Goal: Navigation & Orientation: Find specific page/section

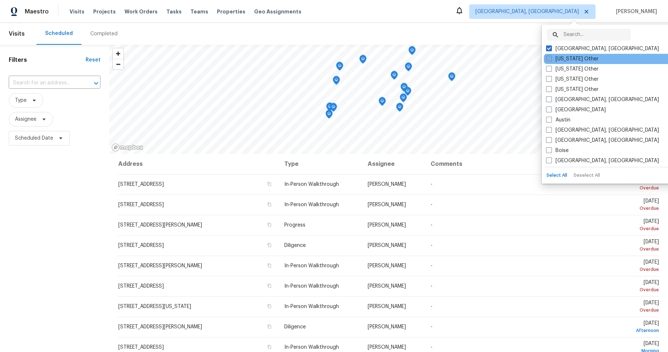
click at [573, 59] on label "[US_STATE] Other" at bounding box center [572, 58] width 52 height 7
click at [551, 59] on input "[US_STATE] Other" at bounding box center [548, 57] width 5 height 5
checkbox input "true"
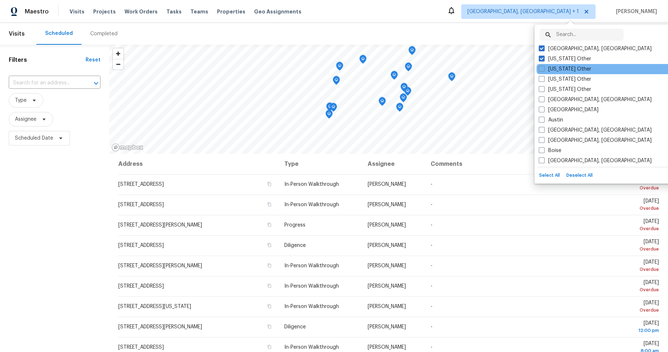
click at [576, 73] on div "[US_STATE] Other" at bounding box center [609, 69] width 147 height 10
click at [541, 70] on span at bounding box center [542, 69] width 6 height 6
click at [541, 70] on input "[US_STATE] Other" at bounding box center [541, 67] width 5 height 5
checkbox input "true"
click at [550, 174] on button "Select All" at bounding box center [548, 175] width 24 height 11
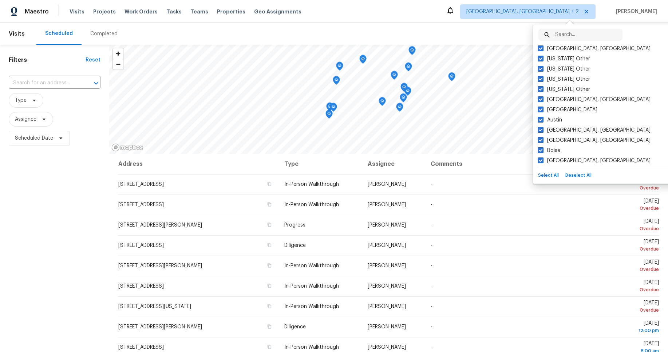
checkbox input "true"
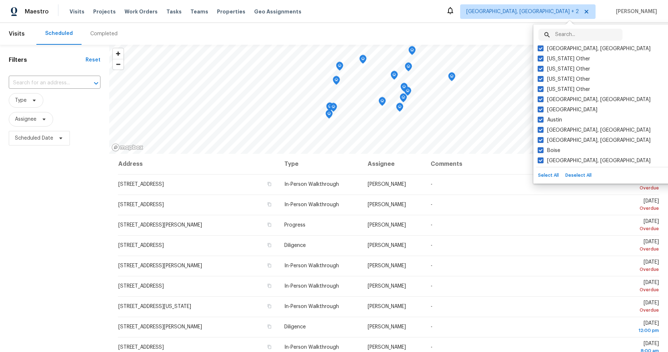
checkbox input "true"
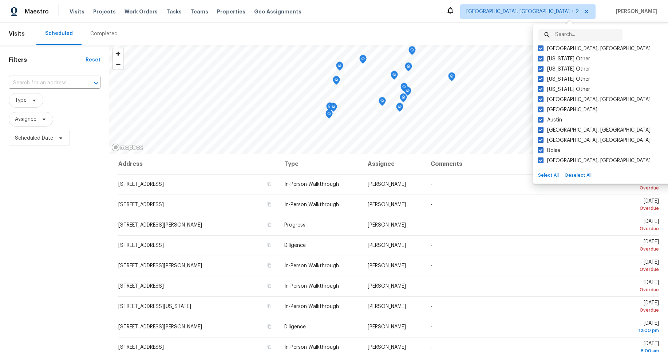
checkbox input "true"
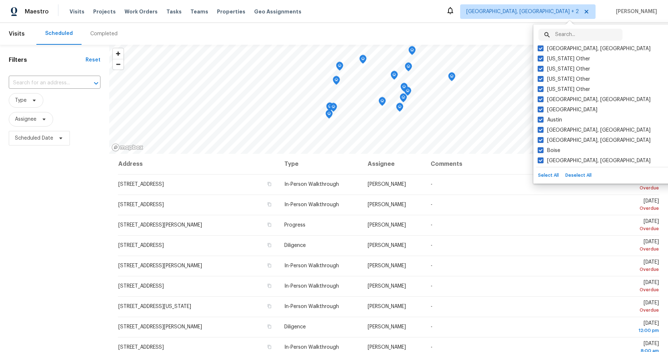
checkbox input "true"
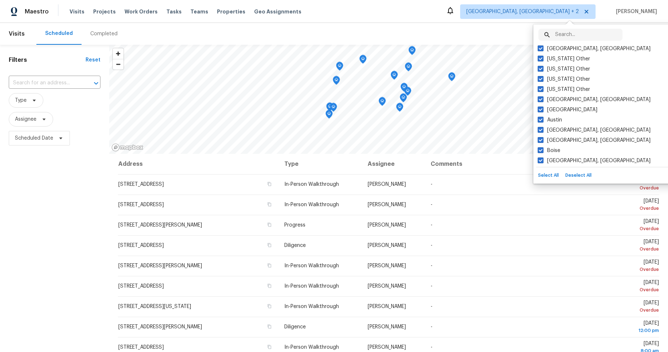
checkbox input "true"
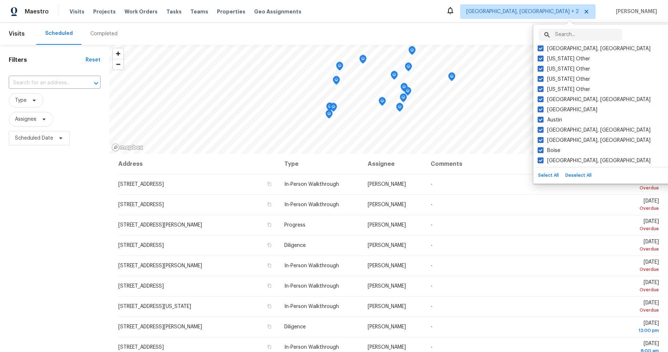
checkbox input "true"
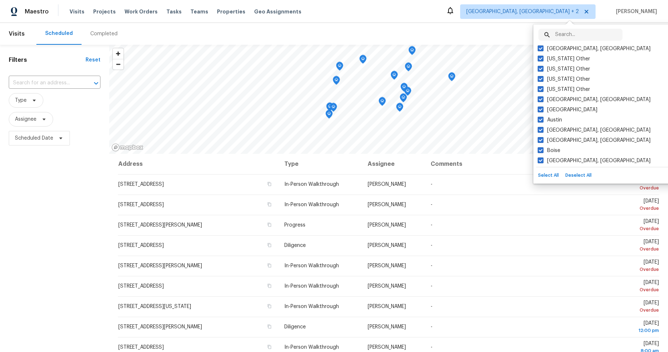
checkbox input "true"
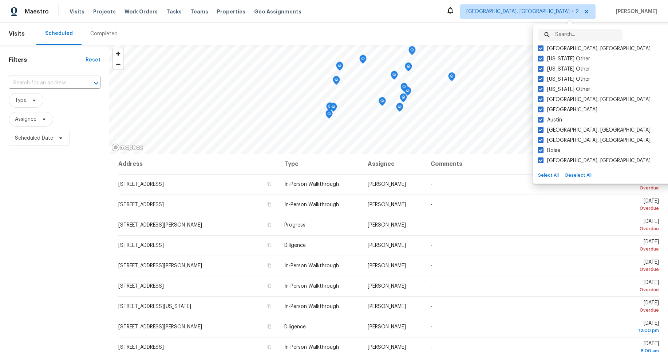
checkbox input "true"
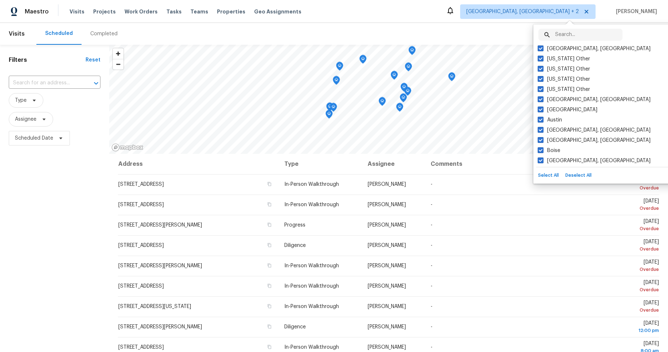
checkbox input "true"
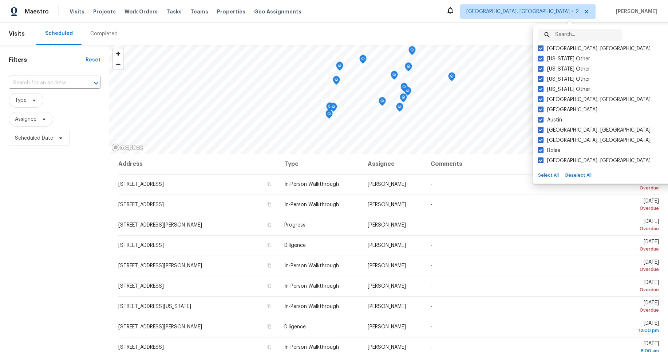
checkbox input "true"
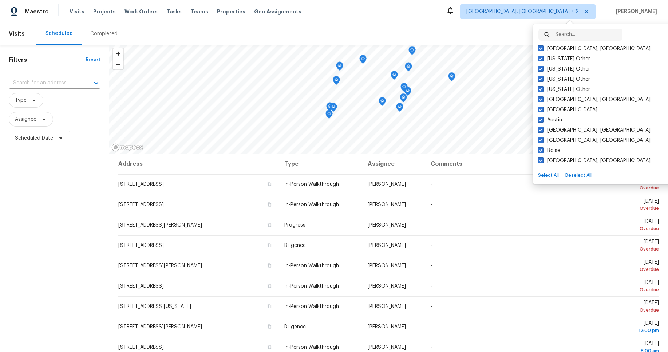
checkbox input "true"
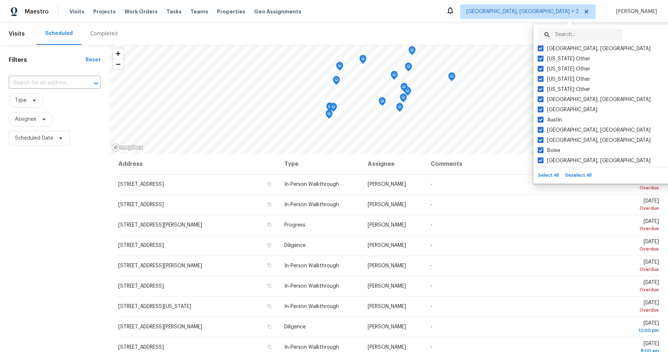
checkbox input "true"
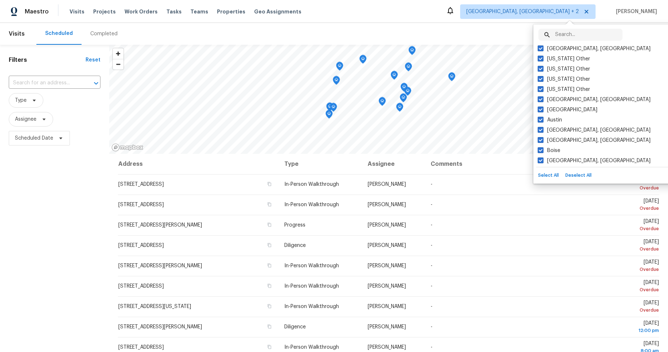
checkbox input "true"
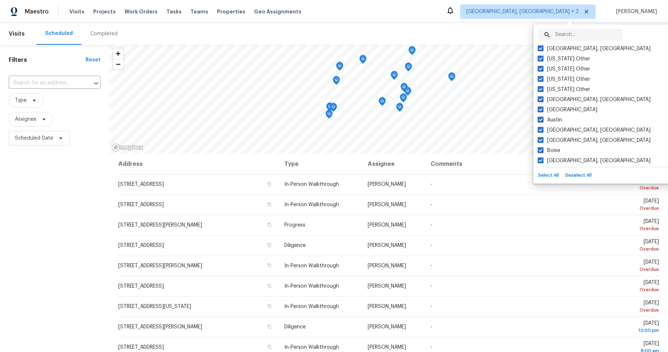
checkbox input "true"
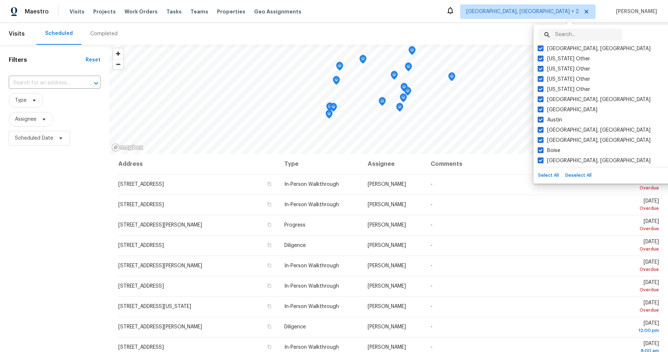
checkbox input "true"
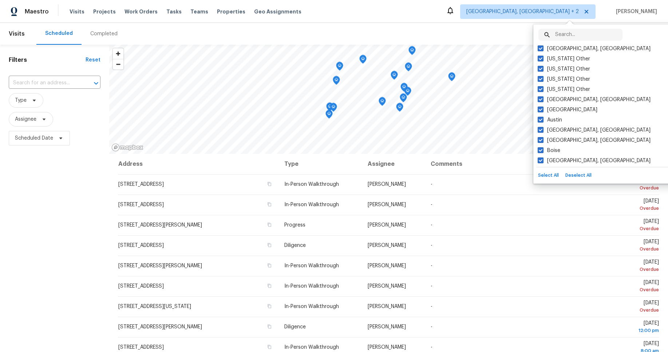
checkbox input "true"
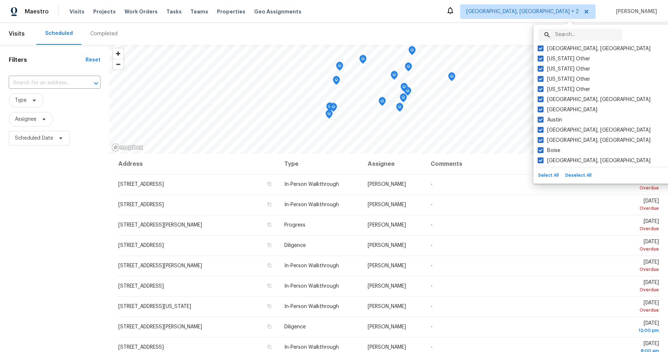
checkbox input "true"
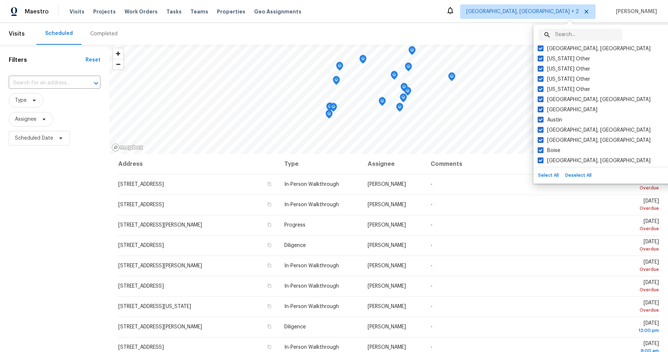
checkbox input "true"
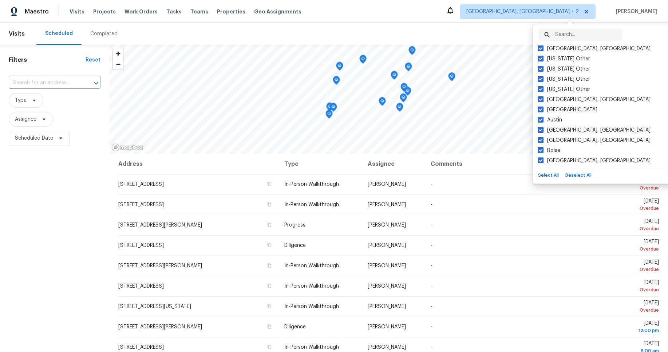
checkbox input "true"
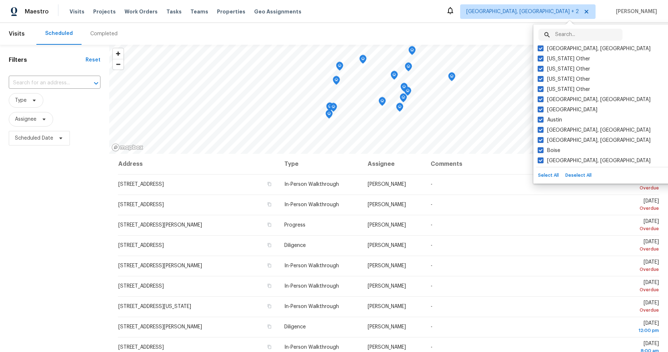
checkbox input "true"
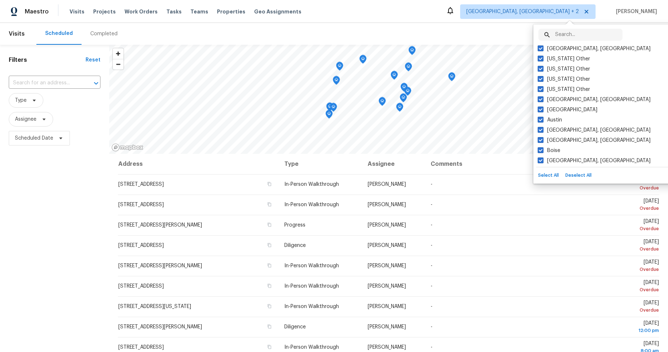
checkbox input "true"
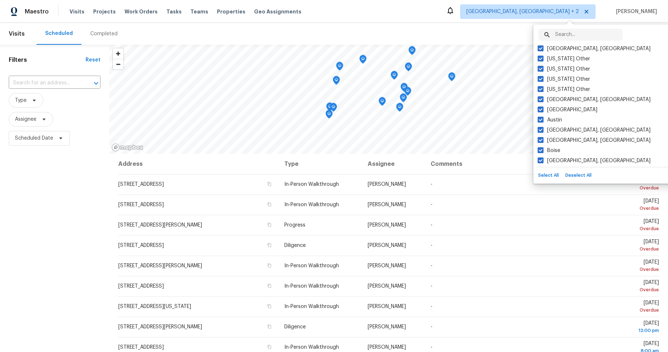
checkbox input "true"
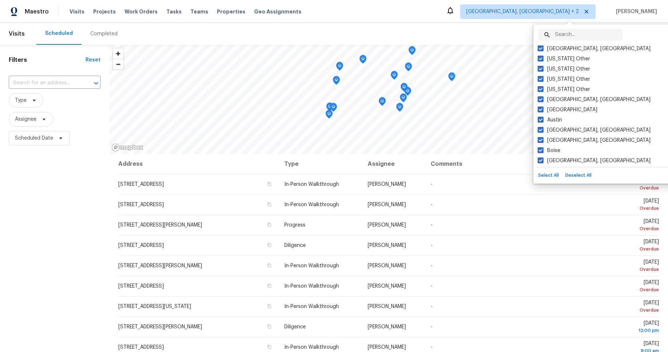
checkbox input "true"
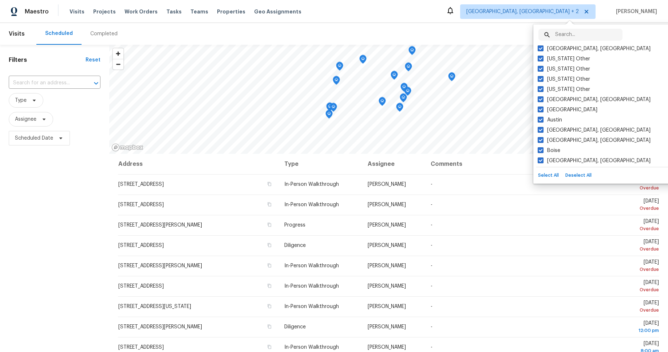
checkbox input "true"
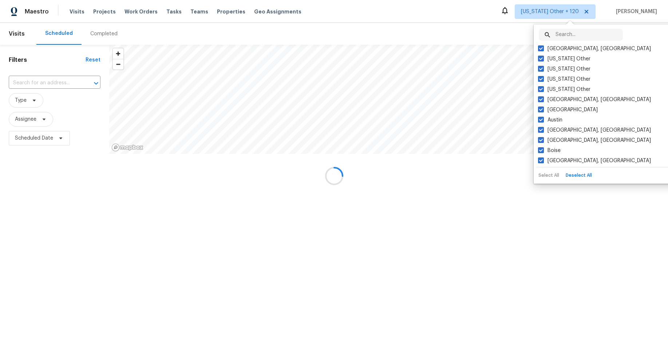
click at [471, 9] on div at bounding box center [334, 176] width 668 height 352
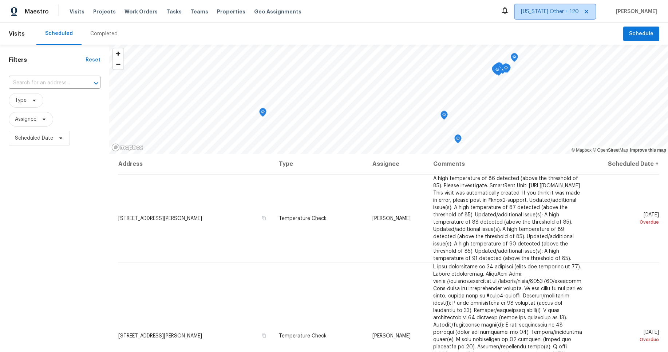
click at [588, 12] on icon at bounding box center [586, 12] width 4 height 4
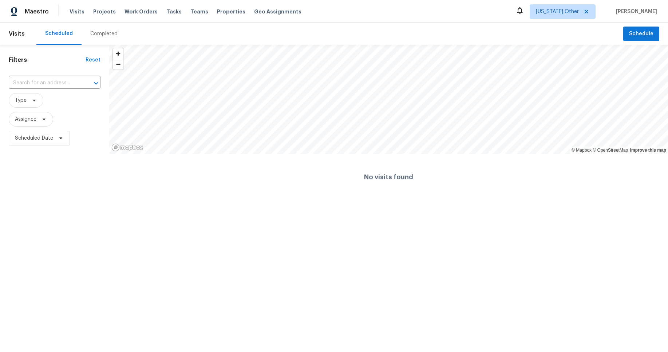
click at [611, 28] on div "Scheduled Completed" at bounding box center [329, 34] width 587 height 22
click at [589, 12] on icon at bounding box center [586, 12] width 6 height 6
click at [618, 13] on div at bounding box center [334, 176] width 668 height 352
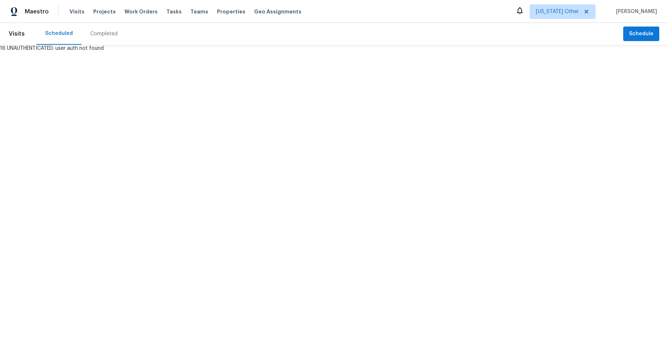
click at [430, 48] on div "16 UNAUTHENTICATED: user auth not found" at bounding box center [334, 48] width 668 height 7
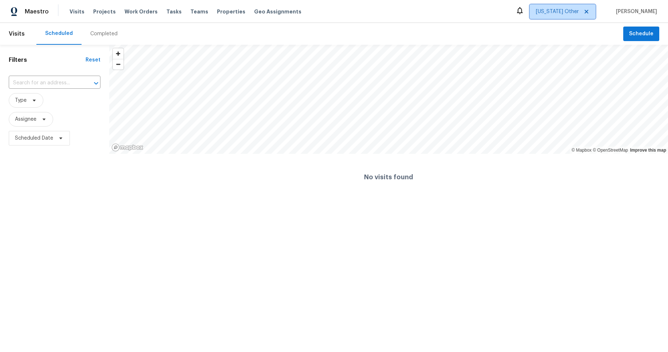
click at [577, 12] on span "[US_STATE] Other" at bounding box center [557, 11] width 43 height 7
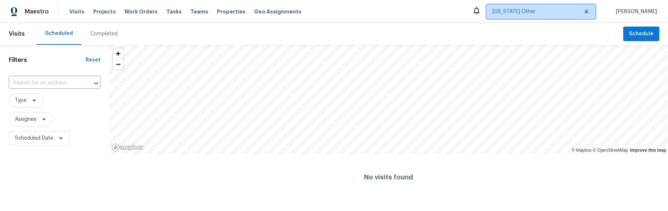
click at [579, 11] on span "[US_STATE] Other" at bounding box center [535, 11] width 86 height 7
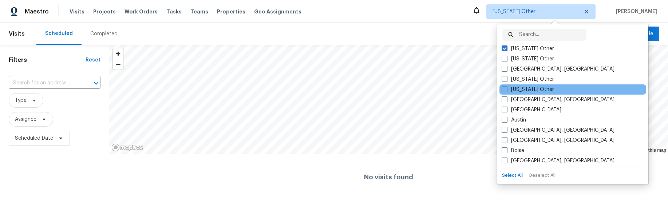
click at [564, 88] on div "[US_STATE] Other" at bounding box center [572, 89] width 147 height 10
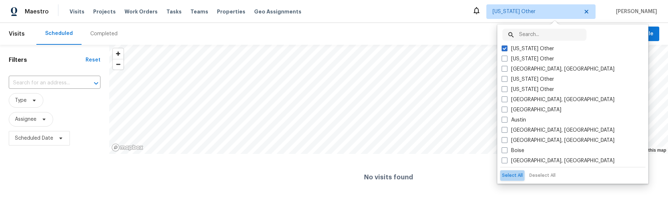
click at [510, 173] on button "Select All" at bounding box center [512, 175] width 24 height 11
checkbox input "true"
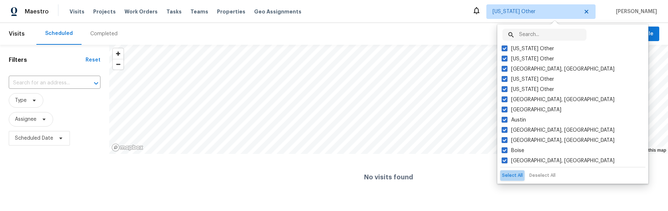
checkbox input "true"
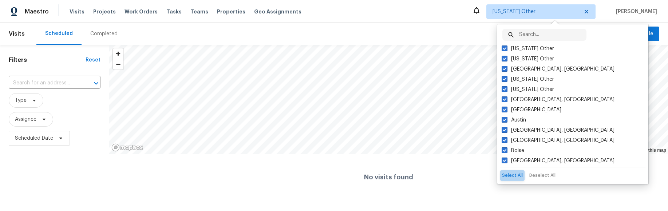
checkbox input "true"
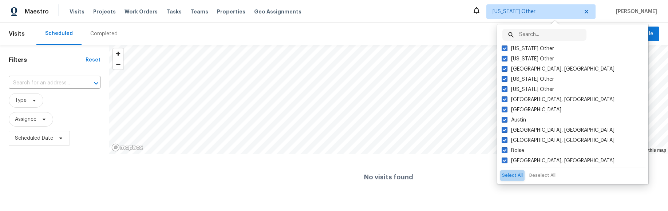
checkbox input "true"
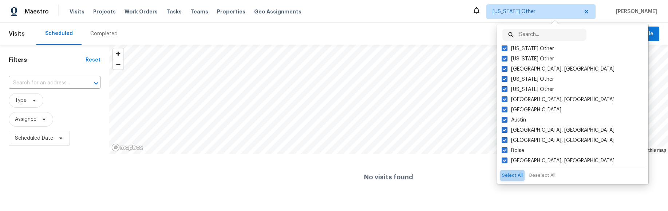
checkbox input "true"
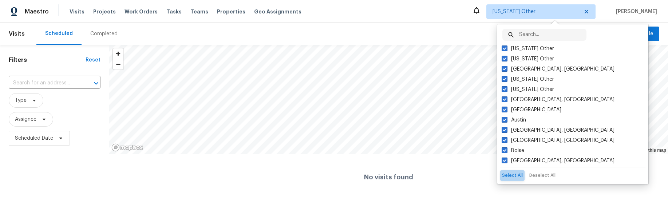
checkbox input "true"
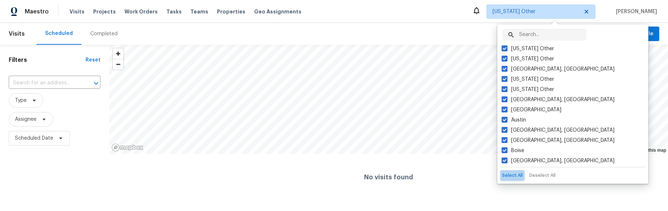
checkbox input "true"
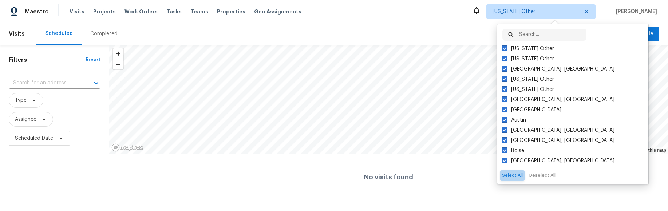
checkbox input "true"
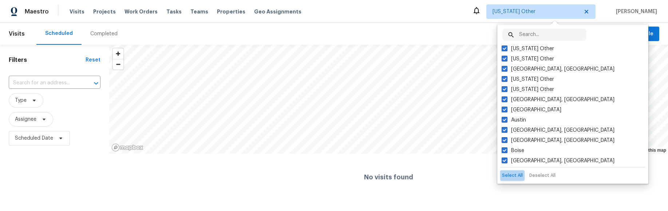
checkbox input "true"
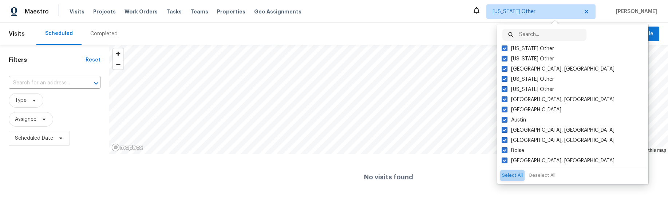
checkbox input "true"
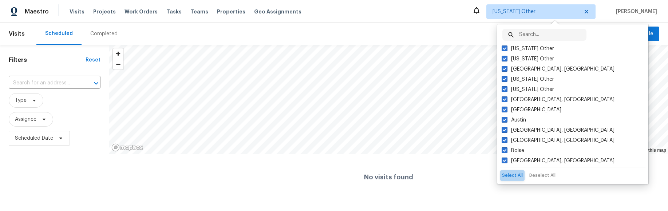
checkbox input "true"
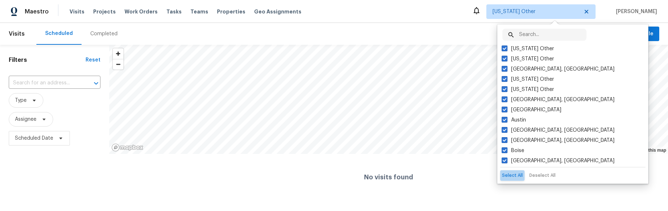
checkbox input "true"
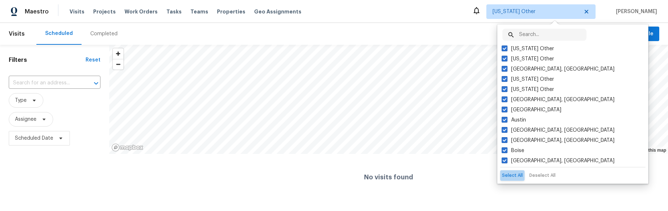
checkbox input "true"
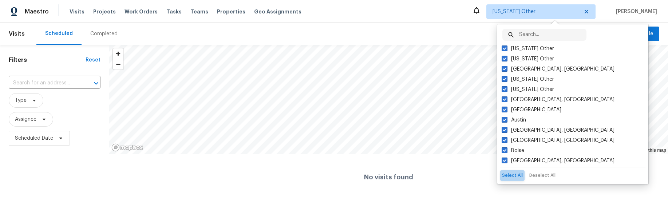
checkbox input "true"
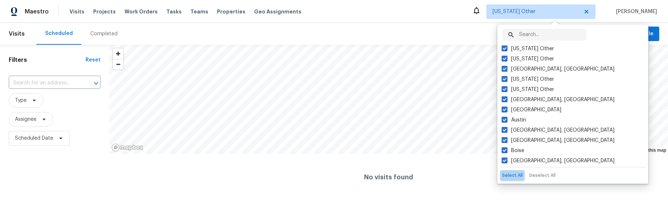
checkbox input "true"
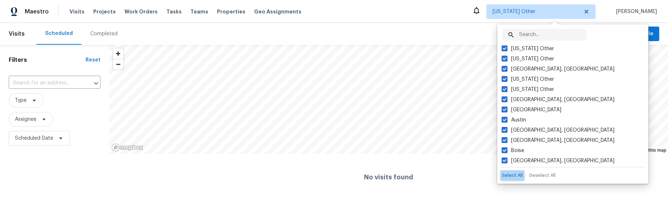
checkbox input "true"
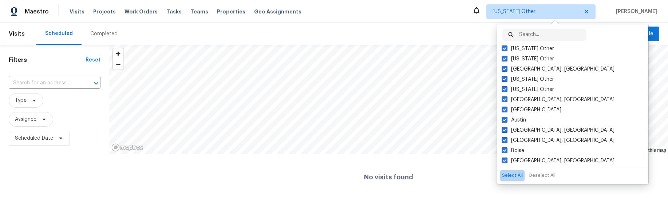
checkbox input "true"
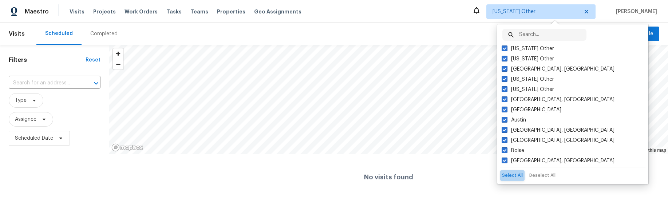
checkbox input "true"
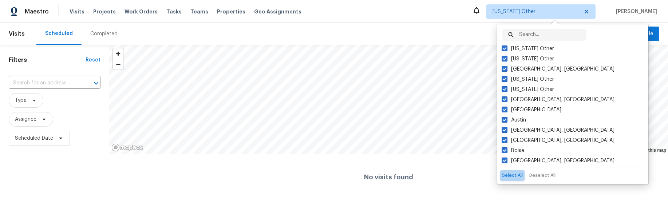
checkbox input "true"
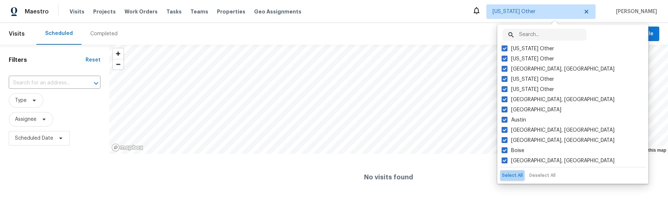
checkbox input "true"
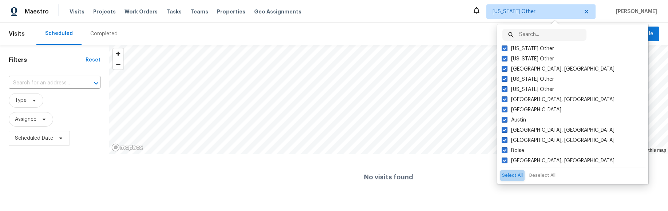
checkbox input "true"
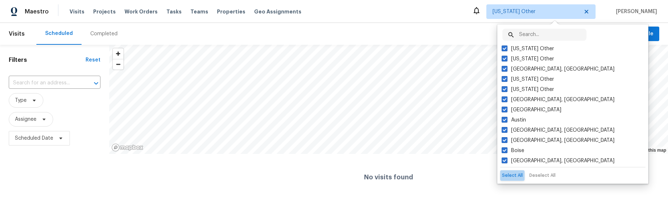
checkbox input "true"
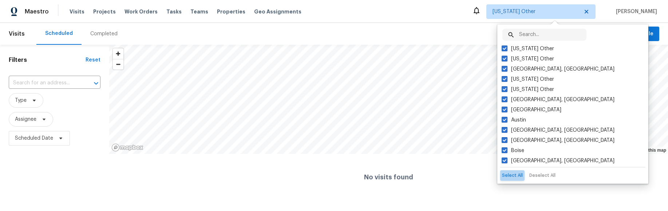
checkbox input "true"
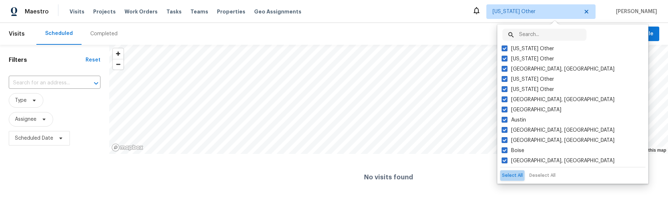
checkbox input "true"
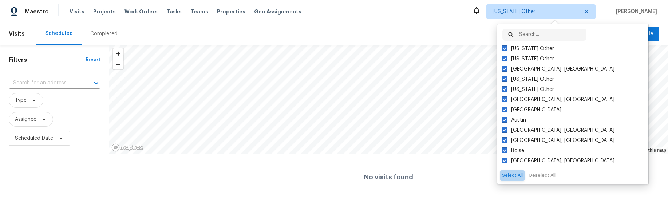
checkbox input "true"
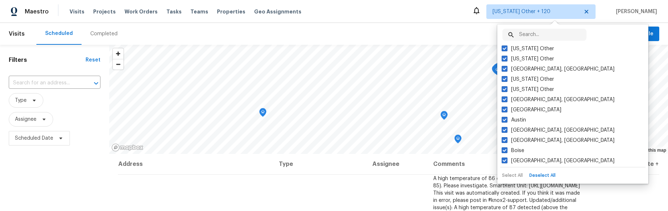
click at [547, 176] on button "Deselect All" at bounding box center [542, 175] width 30 height 11
checkbox input "false"
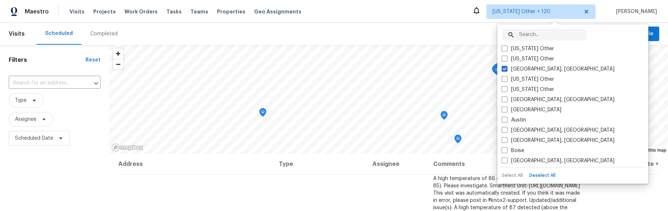
checkbox input "false"
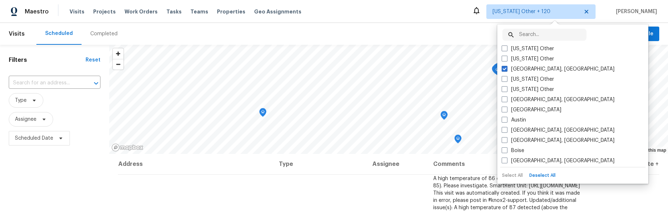
checkbox input "false"
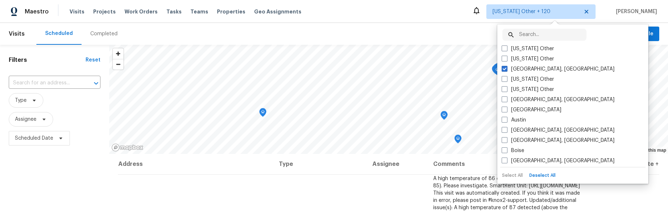
checkbox input "false"
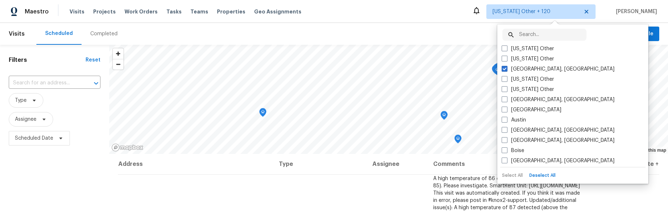
checkbox input "false"
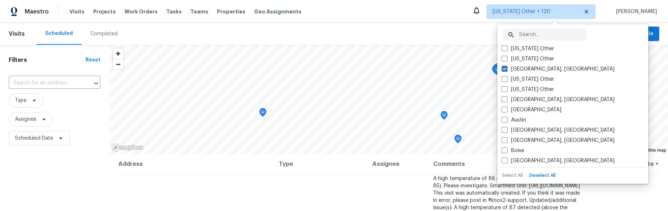
checkbox input "false"
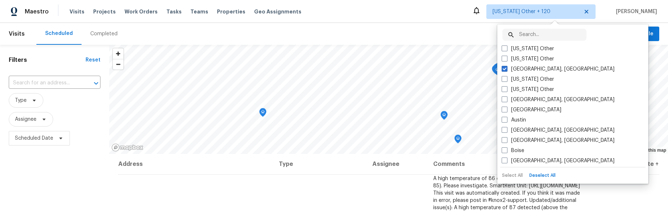
checkbox input "false"
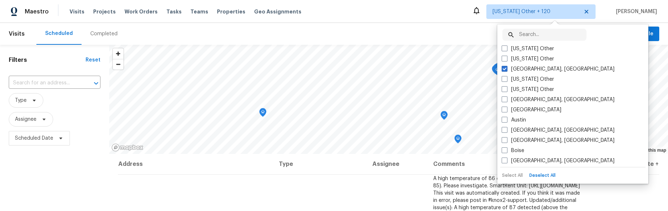
checkbox input "false"
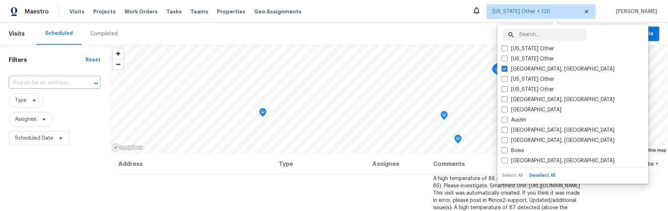
checkbox input "false"
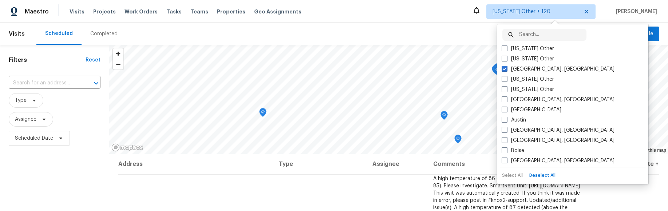
checkbox input "false"
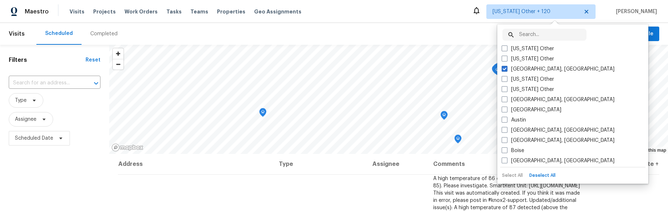
checkbox input "false"
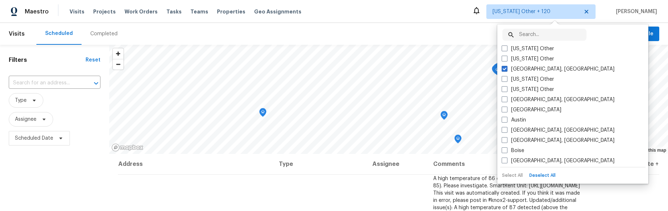
checkbox input "false"
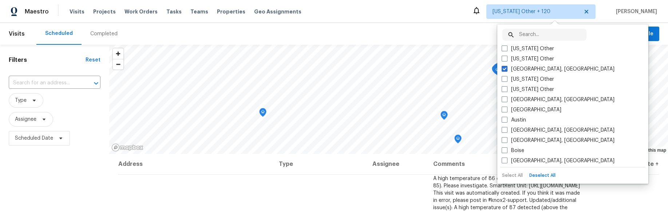
checkbox input "false"
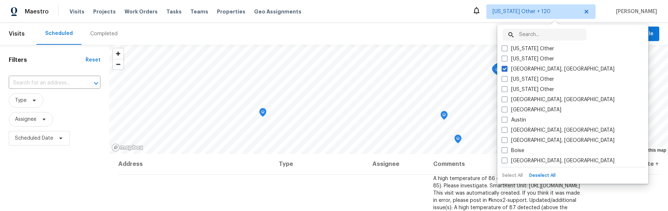
checkbox input "false"
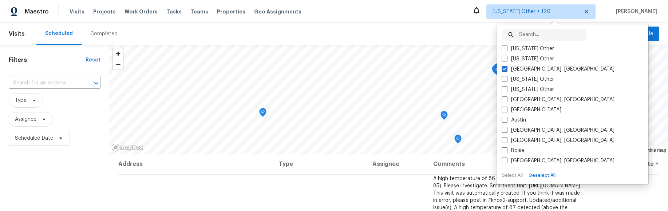
checkbox input "false"
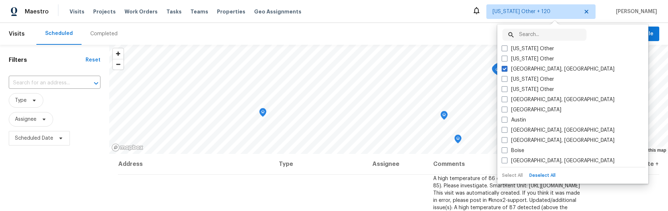
checkbox input "false"
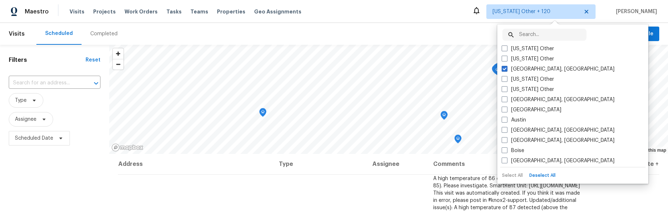
checkbox input "false"
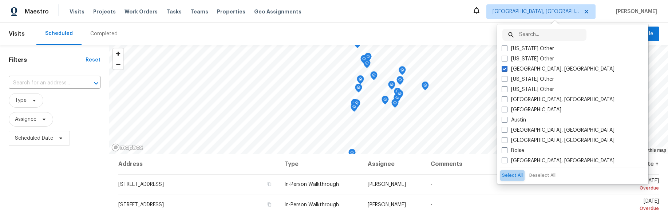
click at [516, 175] on button "Select All" at bounding box center [512, 175] width 24 height 11
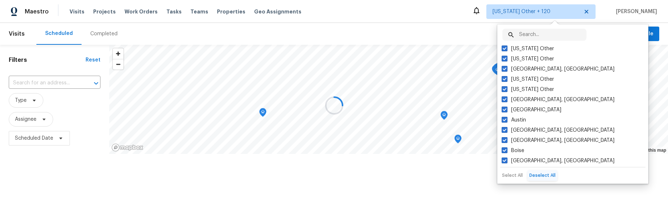
click at [542, 176] on button "Deselect All" at bounding box center [542, 175] width 30 height 11
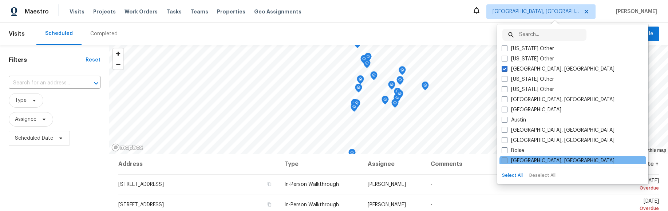
click at [503, 162] on span at bounding box center [504, 161] width 6 height 6
click at [503, 162] on input "Boston, MA" at bounding box center [503, 159] width 5 height 5
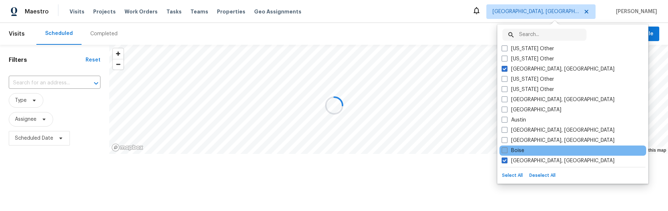
click at [504, 149] on span at bounding box center [504, 150] width 6 height 6
click at [504, 149] on input "Boise" at bounding box center [503, 149] width 5 height 5
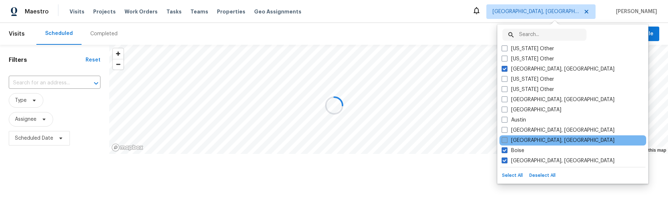
click at [506, 140] on span at bounding box center [504, 140] width 6 height 6
click at [506, 140] on input "Birmingham, AL" at bounding box center [503, 139] width 5 height 5
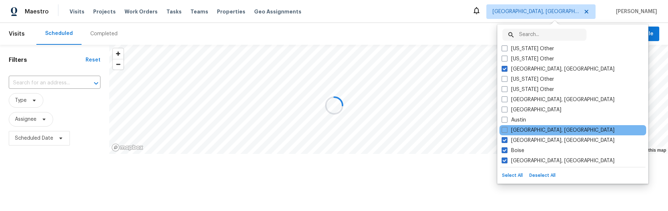
click at [506, 127] on span at bounding box center [504, 130] width 6 height 6
click at [506, 127] on input "Baltimore, MD" at bounding box center [503, 129] width 5 height 5
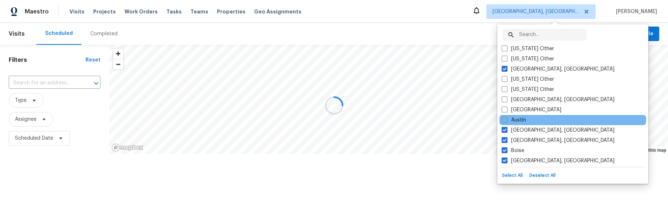
click at [506, 115] on div "Austin" at bounding box center [572, 120] width 147 height 10
click at [506, 117] on span at bounding box center [504, 120] width 6 height 6
click at [506, 117] on input "Austin" at bounding box center [503, 118] width 5 height 5
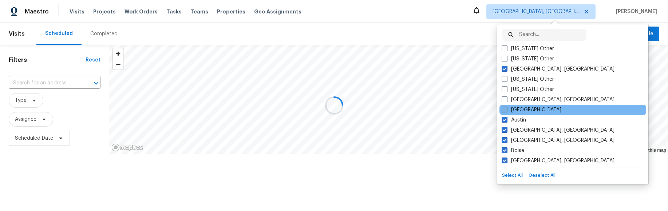
click at [505, 108] on span at bounding box center [504, 110] width 6 height 6
click at [505, 108] on input "Atlanta" at bounding box center [503, 108] width 5 height 5
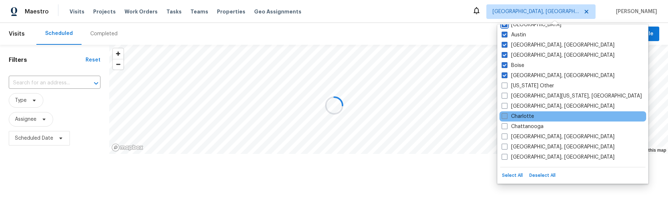
scroll to position [86, 0]
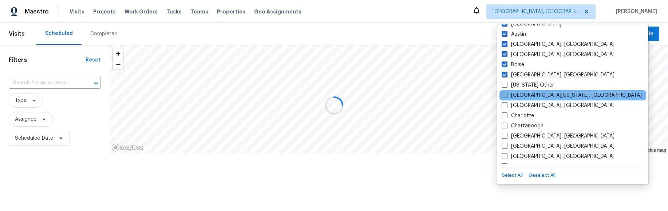
click at [504, 95] on span at bounding box center [504, 95] width 6 height 6
click at [504, 95] on input "Central California, CA" at bounding box center [503, 94] width 5 height 5
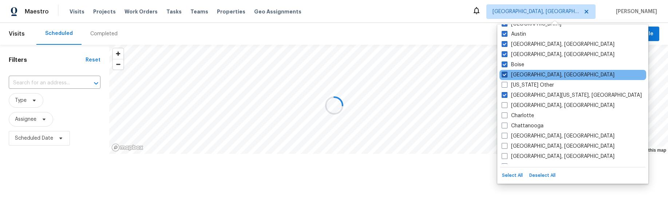
click at [507, 73] on label "Boston, MA" at bounding box center [557, 74] width 113 height 7
click at [506, 73] on input "Boston, MA" at bounding box center [503, 73] width 5 height 5
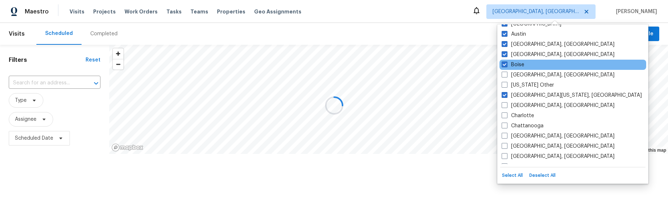
click at [505, 63] on span at bounding box center [504, 64] width 6 height 6
click at [505, 63] on input "Boise" at bounding box center [503, 63] width 5 height 5
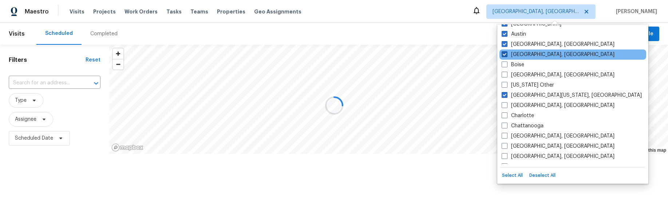
click at [504, 53] on span at bounding box center [504, 54] width 6 height 6
click at [504, 53] on input "Birmingham, AL" at bounding box center [503, 53] width 5 height 5
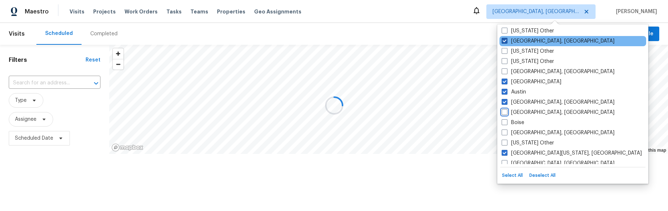
scroll to position [13, 0]
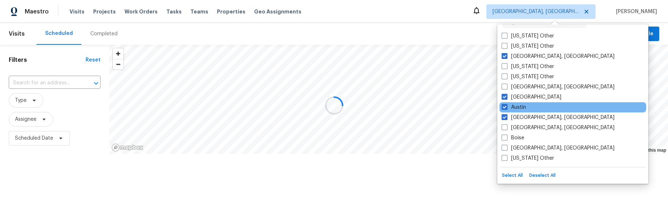
click at [502, 102] on div "Austin" at bounding box center [572, 107] width 147 height 10
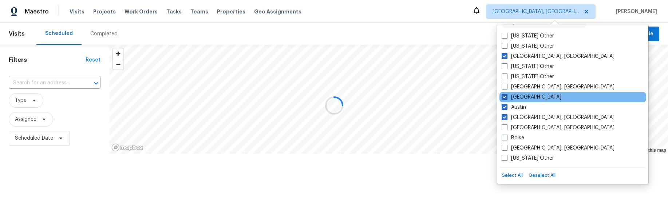
click at [502, 95] on span at bounding box center [504, 97] width 6 height 6
click at [502, 95] on input "Atlanta" at bounding box center [503, 96] width 5 height 5
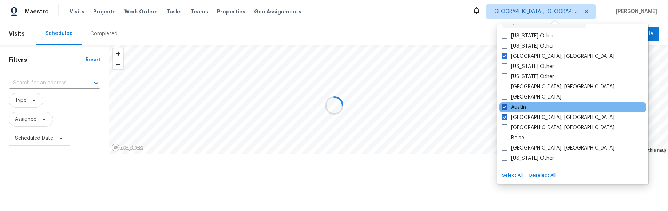
click at [504, 108] on span at bounding box center [504, 107] width 6 height 6
click at [504, 108] on input "Austin" at bounding box center [503, 106] width 5 height 5
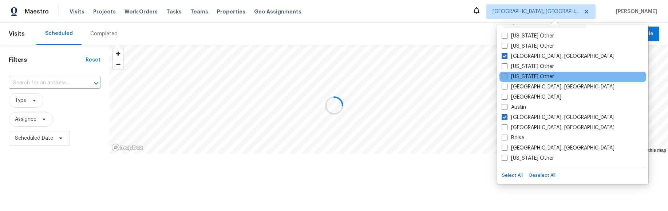
drag, startPoint x: 504, startPoint y: 116, endPoint x: 503, endPoint y: 78, distance: 37.8
click at [504, 116] on span at bounding box center [504, 117] width 6 height 6
click at [504, 116] on input "Baltimore, MD" at bounding box center [503, 116] width 5 height 5
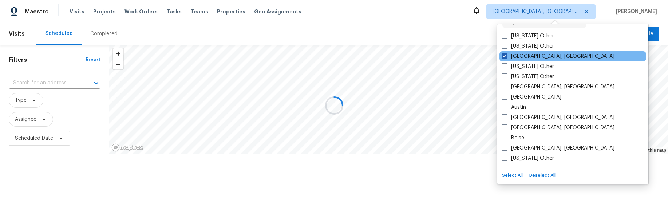
click at [505, 56] on span at bounding box center [504, 56] width 6 height 6
click at [505, 56] on input "Albuquerque, NM" at bounding box center [503, 55] width 5 height 5
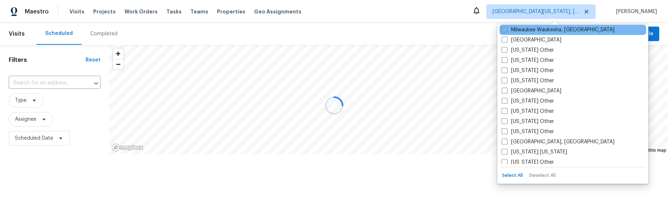
scroll to position [631, 0]
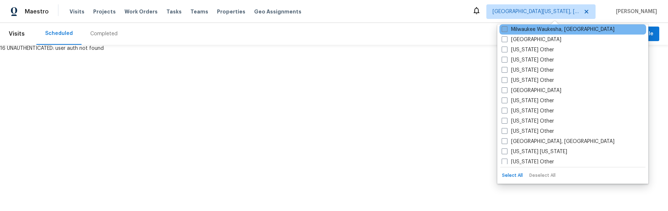
click at [504, 28] on span at bounding box center [504, 29] width 6 height 6
click at [504, 28] on input "Milwaukee Waukesha, WI" at bounding box center [503, 28] width 5 height 5
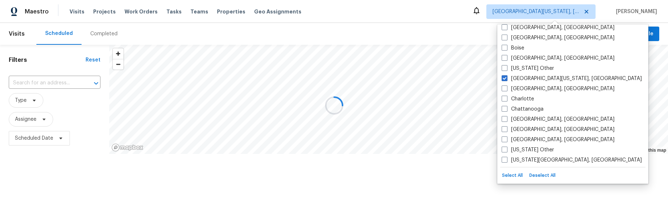
scroll to position [150, 0]
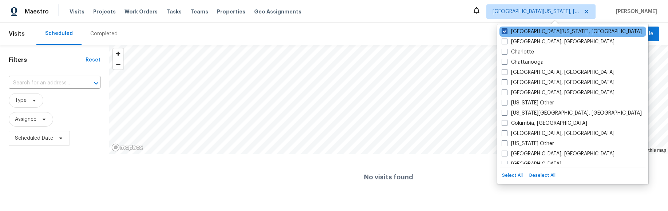
click at [505, 31] on span at bounding box center [504, 31] width 6 height 6
click at [505, 31] on input "Central California, CA" at bounding box center [503, 30] width 5 height 5
click at [505, 33] on span at bounding box center [504, 31] width 6 height 6
click at [505, 33] on input "Central California, CA" at bounding box center [503, 30] width 5 height 5
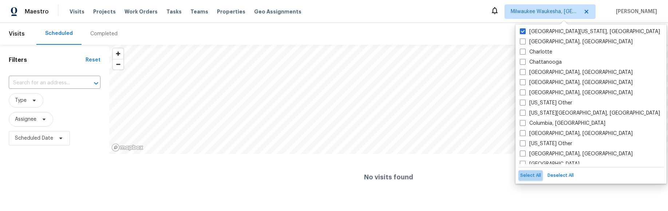
click at [532, 175] on button "Select All" at bounding box center [530, 175] width 24 height 11
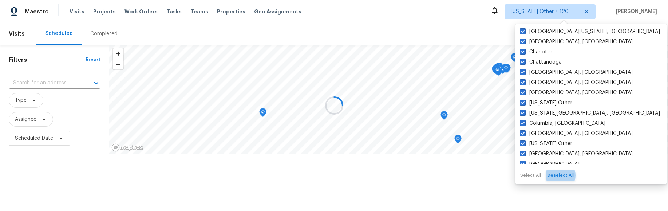
click at [557, 175] on button "Deselect All" at bounding box center [560, 175] width 30 height 11
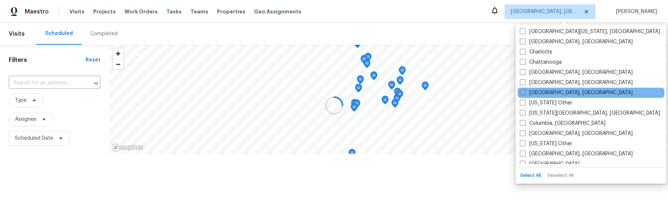
drag, startPoint x: 520, startPoint y: 111, endPoint x: 521, endPoint y: 96, distance: 15.3
click at [520, 111] on span at bounding box center [523, 113] width 6 height 6
click at [520, 111] on input "Colorado Springs, CO" at bounding box center [522, 112] width 5 height 5
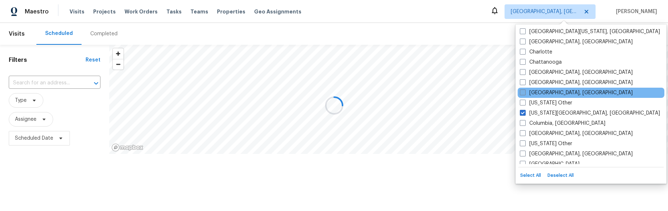
click at [522, 95] on span at bounding box center [523, 93] width 6 height 6
click at [522, 94] on input "Cleveland, OH" at bounding box center [522, 91] width 5 height 5
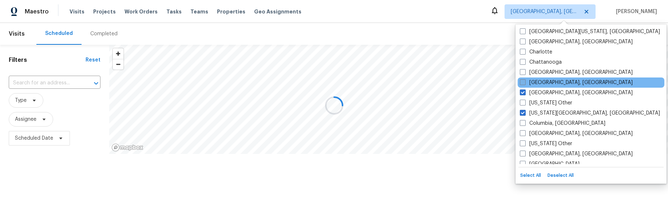
click at [522, 79] on label "Cincinnati, OH" at bounding box center [576, 82] width 113 height 7
click at [522, 79] on input "Cincinnati, OH" at bounding box center [522, 81] width 5 height 5
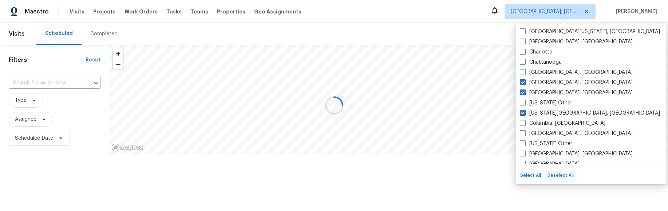
click at [567, 174] on button "Deselect All" at bounding box center [560, 175] width 30 height 11
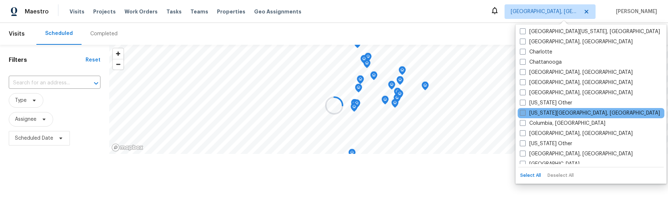
click at [521, 112] on span at bounding box center [523, 113] width 6 height 6
click at [521, 112] on input "Colorado Springs, CO" at bounding box center [522, 112] width 5 height 5
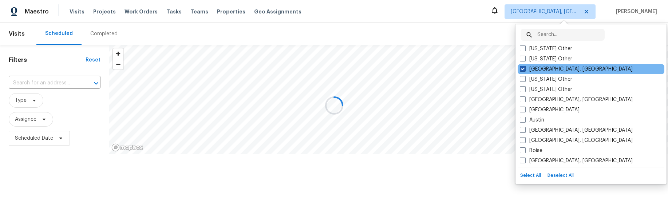
click at [523, 68] on span at bounding box center [523, 69] width 6 height 6
click at [523, 68] on input "Albuquerque, NM" at bounding box center [522, 67] width 5 height 5
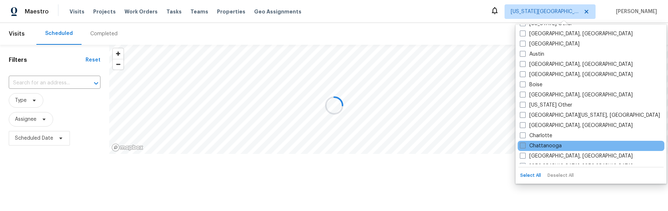
scroll to position [95, 0]
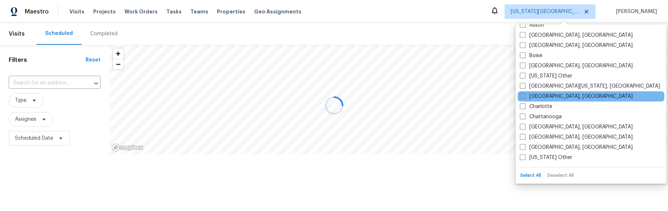
drag, startPoint x: 524, startPoint y: 105, endPoint x: 524, endPoint y: 96, distance: 9.1
click at [524, 105] on span at bounding box center [523, 106] width 6 height 6
click at [524, 105] on input "Charlotte" at bounding box center [522, 105] width 5 height 5
click at [524, 93] on span at bounding box center [523, 96] width 6 height 6
click at [524, 93] on input "Charleston, SC" at bounding box center [522, 95] width 5 height 5
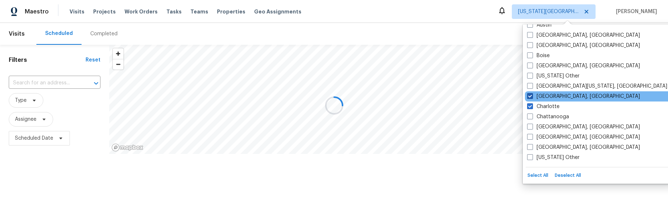
drag, startPoint x: 531, startPoint y: 106, endPoint x: 529, endPoint y: 100, distance: 6.3
click at [530, 105] on span at bounding box center [530, 106] width 6 height 6
click at [530, 105] on input "Charlotte" at bounding box center [529, 105] width 5 height 5
click at [529, 95] on span at bounding box center [530, 96] width 6 height 6
click at [529, 95] on input "Charleston, SC" at bounding box center [529, 95] width 5 height 5
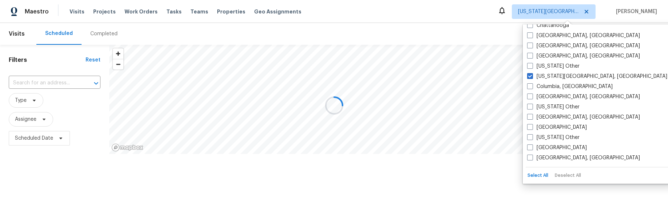
scroll to position [190, 0]
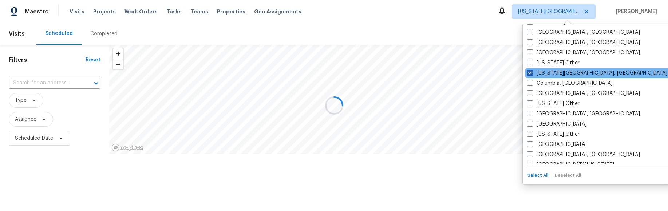
click at [529, 72] on span at bounding box center [530, 73] width 6 height 6
click at [529, 72] on input "Colorado Springs, CO" at bounding box center [529, 71] width 5 height 5
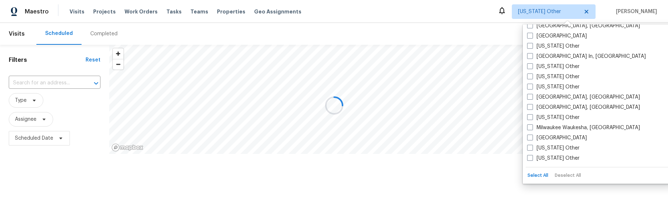
scroll to position [547, 0]
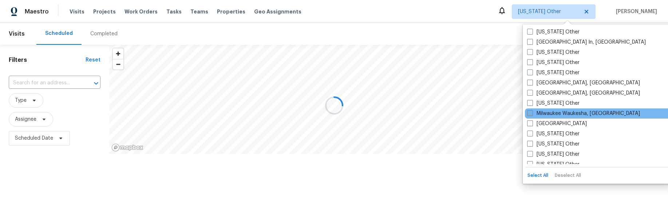
click at [530, 113] on span at bounding box center [530, 113] width 6 height 6
click at [530, 113] on input "Milwaukee Waukesha, WI" at bounding box center [529, 112] width 5 height 5
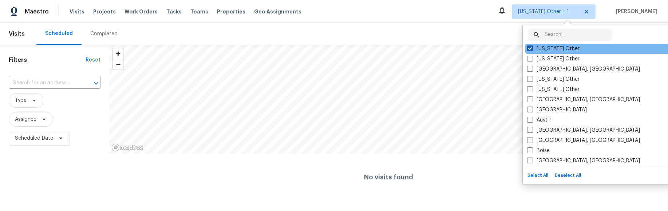
click at [528, 47] on span at bounding box center [530, 48] width 6 height 6
click at [528, 47] on input "Alabama Other" at bounding box center [529, 47] width 5 height 5
click at [529, 47] on span at bounding box center [530, 48] width 6 height 6
click at [529, 47] on input "Alabama Other" at bounding box center [529, 47] width 5 height 5
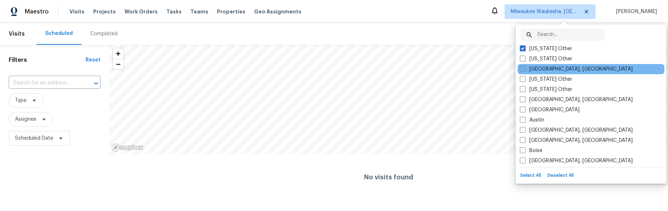
click at [523, 69] on span at bounding box center [523, 69] width 6 height 6
click at [523, 69] on input "Albuquerque, NM" at bounding box center [522, 67] width 5 height 5
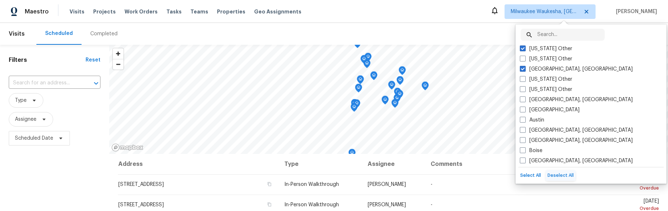
click at [553, 174] on button "Deselect All" at bounding box center [560, 175] width 30 height 11
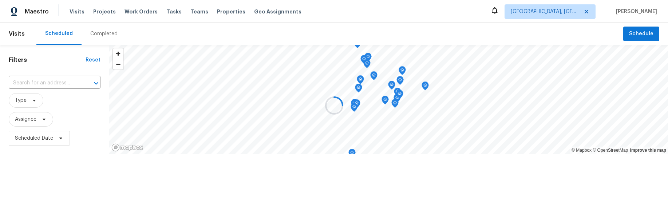
drag, startPoint x: 481, startPoint y: 20, endPoint x: 475, endPoint y: 16, distance: 7.4
click at [481, 21] on div at bounding box center [334, 105] width 668 height 211
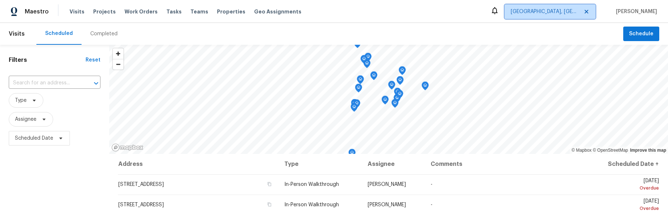
click at [566, 11] on span "Albuquerque, NM" at bounding box center [544, 11] width 68 height 7
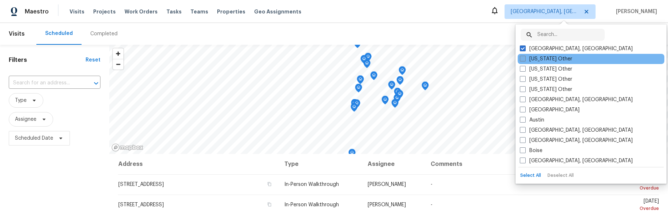
click at [522, 58] on span at bounding box center [523, 59] width 6 height 6
click at [522, 58] on input "Alabama Other" at bounding box center [522, 57] width 5 height 5
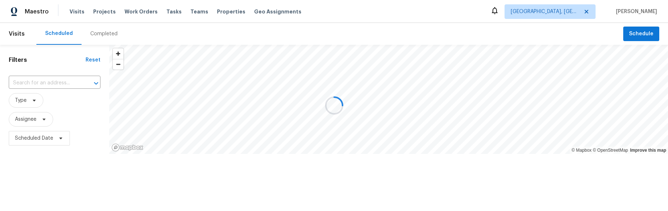
drag, startPoint x: 484, startPoint y: 20, endPoint x: 545, endPoint y: 36, distance: 64.1
click at [484, 20] on div at bounding box center [334, 105] width 668 height 211
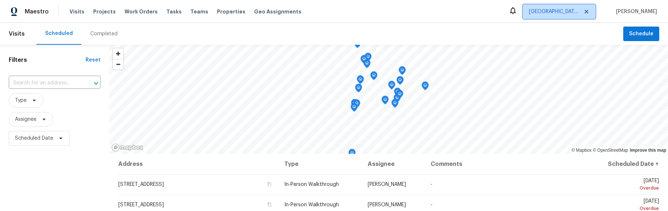
drag, startPoint x: 572, startPoint y: 11, endPoint x: 572, endPoint y: 17, distance: 5.8
click at [572, 11] on span "Albuquerque, NM + 1" at bounding box center [554, 11] width 50 height 7
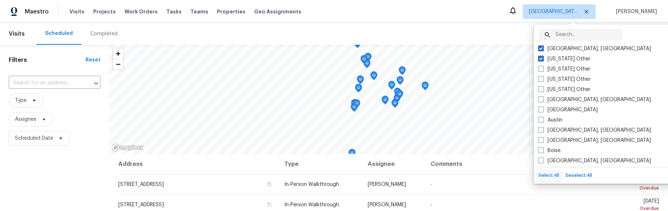
click at [550, 176] on button "Select All" at bounding box center [548, 175] width 24 height 11
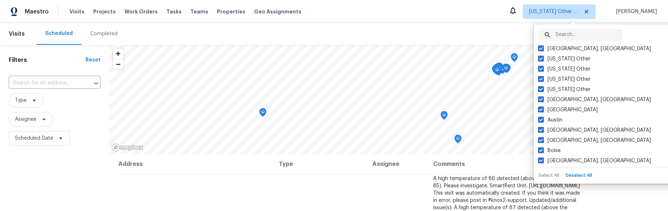
click at [583, 176] on button "Deselect All" at bounding box center [579, 175] width 30 height 11
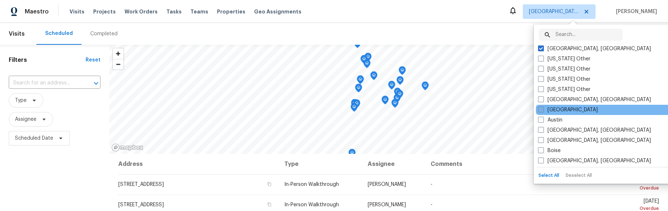
drag, startPoint x: 541, startPoint y: 112, endPoint x: 541, endPoint y: 106, distance: 6.2
click at [541, 112] on span at bounding box center [541, 110] width 6 height 6
click at [541, 111] on input "Atlanta" at bounding box center [540, 108] width 5 height 5
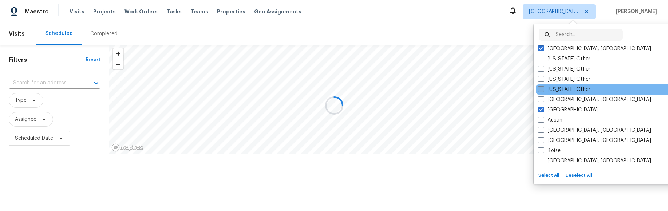
drag, startPoint x: 541, startPoint y: 99, endPoint x: 540, endPoint y: 90, distance: 9.1
click at [541, 99] on span at bounding box center [541, 99] width 6 height 6
click at [541, 99] on input "Asheville, NC" at bounding box center [540, 98] width 5 height 5
click at [540, 85] on div "Arkansas Other" at bounding box center [609, 89] width 147 height 10
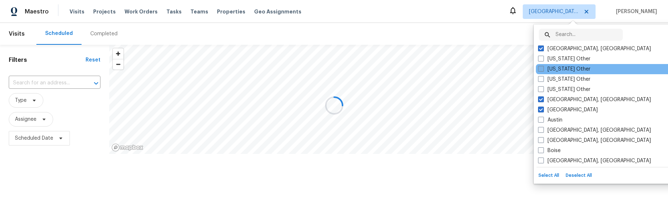
drag, startPoint x: 540, startPoint y: 78, endPoint x: 540, endPoint y: 71, distance: 7.3
click at [540, 78] on span at bounding box center [541, 79] width 6 height 6
click at [540, 78] on input "[US_STATE] Other" at bounding box center [540, 78] width 5 height 5
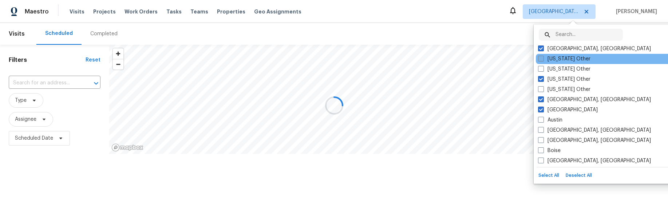
drag, startPoint x: 541, startPoint y: 70, endPoint x: 541, endPoint y: 61, distance: 8.8
click at [541, 69] on span at bounding box center [541, 69] width 6 height 6
click at [541, 69] on input "Alaska Other" at bounding box center [540, 67] width 5 height 5
click at [542, 59] on span at bounding box center [541, 59] width 6 height 6
click at [542, 59] on input "Alabama Other" at bounding box center [540, 57] width 5 height 5
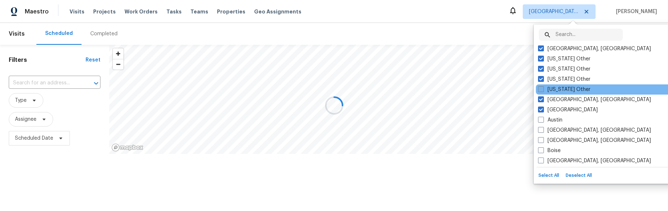
drag, startPoint x: 542, startPoint y: 88, endPoint x: 543, endPoint y: 92, distance: 4.4
click at [542, 88] on span at bounding box center [541, 89] width 6 height 6
click at [542, 88] on input "Arkansas Other" at bounding box center [540, 88] width 5 height 5
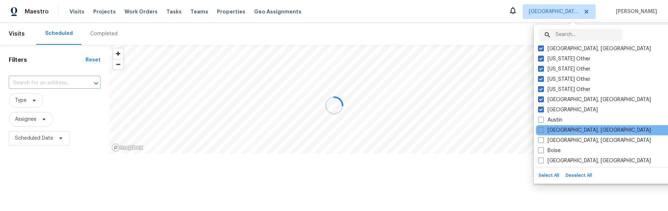
click at [541, 123] on label "Austin" at bounding box center [550, 119] width 24 height 7
click at [541, 121] on input "Austin" at bounding box center [540, 118] width 5 height 5
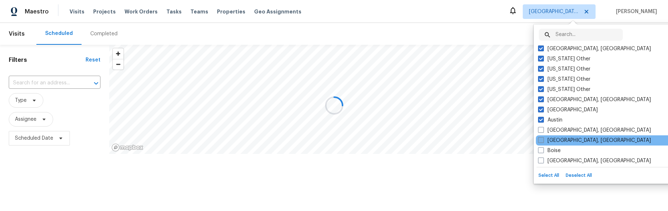
click at [540, 138] on span at bounding box center [541, 140] width 6 height 6
click at [540, 138] on input "Birmingham, AL" at bounding box center [540, 139] width 5 height 5
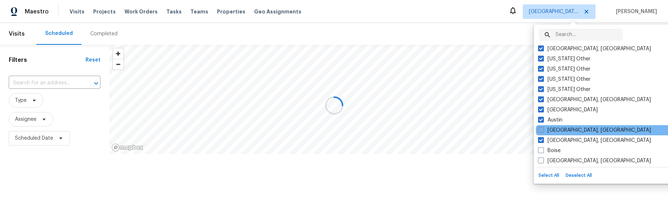
click at [541, 130] on span at bounding box center [541, 130] width 6 height 6
click at [541, 130] on input "Baltimore, MD" at bounding box center [540, 129] width 5 height 5
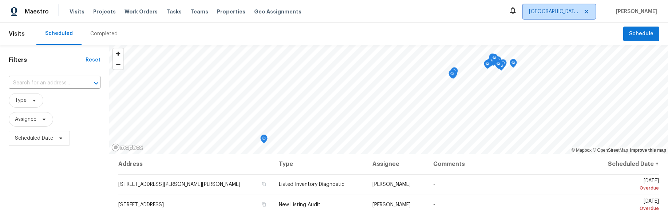
click at [589, 11] on icon at bounding box center [586, 12] width 6 height 6
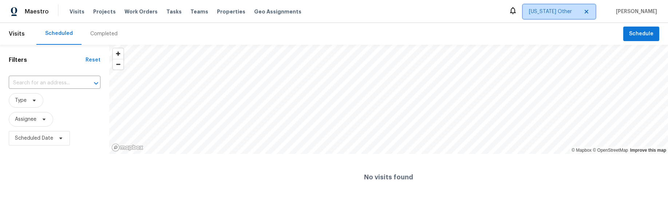
click at [576, 12] on span "[US_STATE] Other" at bounding box center [554, 11] width 50 height 7
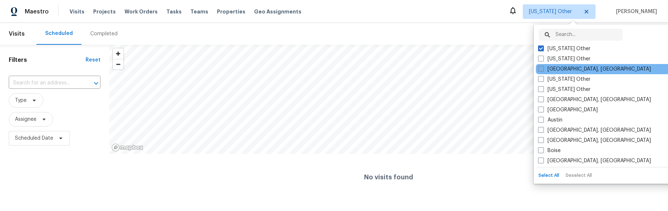
click at [539, 66] on span at bounding box center [541, 69] width 6 height 6
click at [539, 66] on input "[GEOGRAPHIC_DATA], [GEOGRAPHIC_DATA]" at bounding box center [540, 67] width 5 height 5
checkbox input "true"
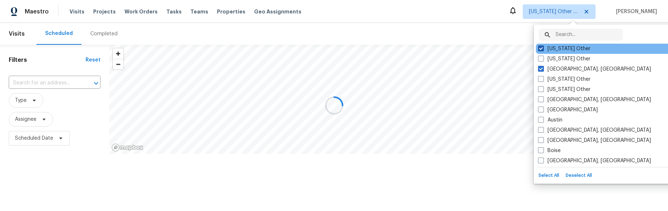
click at [540, 49] on span at bounding box center [541, 48] width 6 height 6
click at [540, 49] on input "[US_STATE] Other" at bounding box center [540, 47] width 5 height 5
click at [540, 49] on span at bounding box center [541, 48] width 6 height 6
click at [540, 49] on input "[US_STATE] Other" at bounding box center [540, 47] width 5 height 5
checkbox input "true"
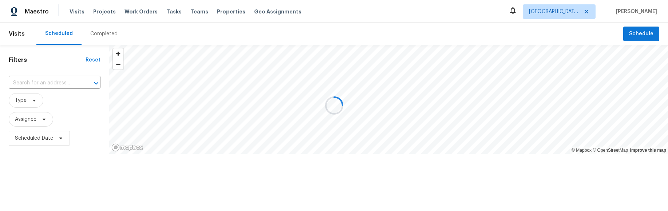
click at [498, 25] on div at bounding box center [334, 105] width 668 height 211
click at [600, 22] on div at bounding box center [334, 105] width 668 height 211
click at [579, 13] on div at bounding box center [334, 105] width 668 height 211
click at [598, 12] on div at bounding box center [334, 105] width 668 height 211
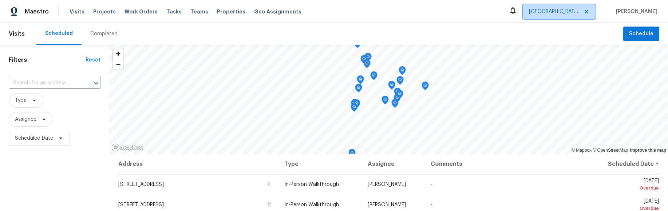
click at [589, 12] on icon at bounding box center [586, 12] width 6 height 6
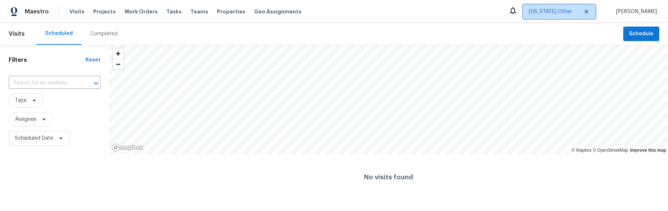
click at [575, 11] on span "[US_STATE] Other" at bounding box center [554, 11] width 50 height 7
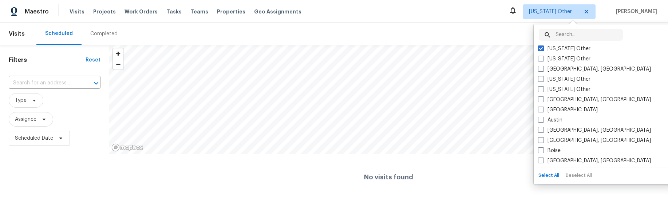
click at [485, 15] on div "Maestro Visits Projects Work Orders Tasks Teams Properties Geo Assignments Alab…" at bounding box center [334, 11] width 668 height 23
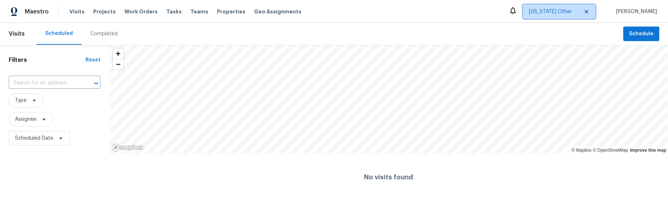
drag, startPoint x: 566, startPoint y: 14, endPoint x: 562, endPoint y: 12, distance: 5.1
click at [565, 14] on span "[US_STATE] Other" at bounding box center [554, 11] width 50 height 7
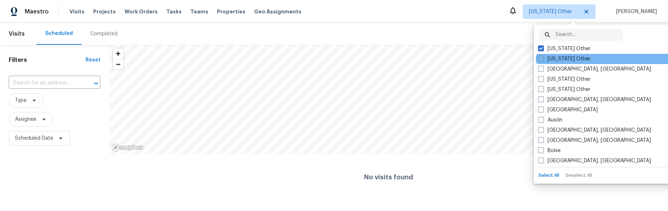
drag, startPoint x: 544, startPoint y: 67, endPoint x: 539, endPoint y: 53, distance: 14.5
click at [543, 67] on label "[GEOGRAPHIC_DATA], [GEOGRAPHIC_DATA]" at bounding box center [594, 68] width 113 height 7
click at [543, 67] on input "[GEOGRAPHIC_DATA], [GEOGRAPHIC_DATA]" at bounding box center [540, 67] width 5 height 5
checkbox input "true"
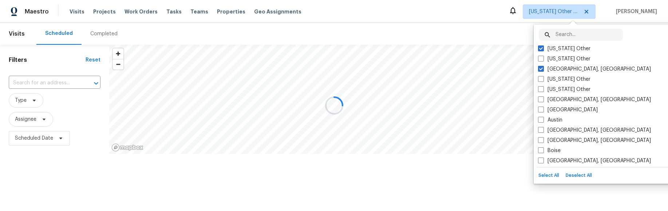
drag, startPoint x: 540, startPoint y: 48, endPoint x: 520, endPoint y: 34, distance: 24.2
click at [539, 48] on span at bounding box center [541, 48] width 6 height 6
click at [539, 48] on input "Alabama Other" at bounding box center [540, 47] width 5 height 5
checkbox input "false"
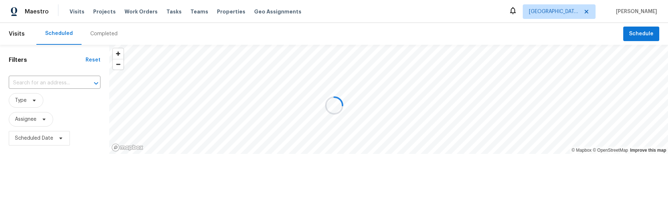
click at [504, 24] on div at bounding box center [334, 105] width 668 height 211
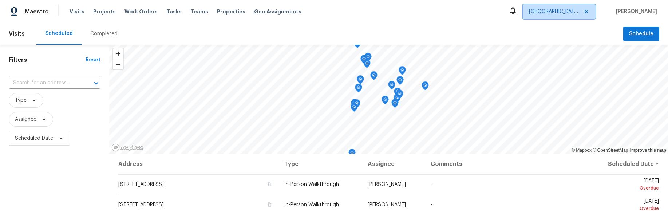
drag, startPoint x: 569, startPoint y: 17, endPoint x: 564, endPoint y: 13, distance: 6.0
click at [568, 17] on span "Albuquerque, NM" at bounding box center [559, 11] width 73 height 15
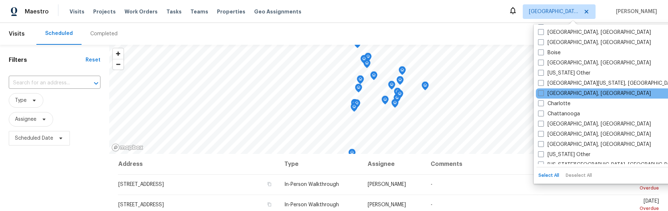
scroll to position [102, 0]
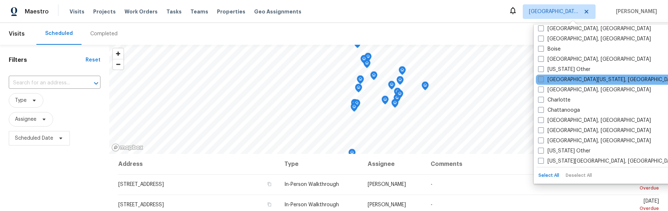
click at [542, 78] on span at bounding box center [541, 79] width 6 height 6
click at [542, 78] on input "Central California, CA" at bounding box center [540, 78] width 5 height 5
checkbox input "true"
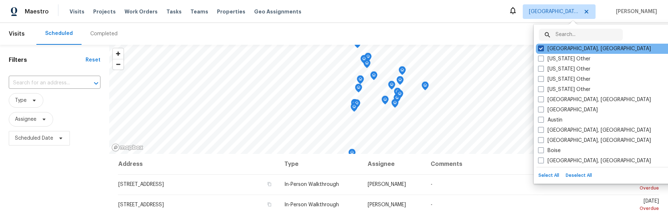
click at [539, 48] on span at bounding box center [541, 48] width 6 height 6
click at [539, 48] on input "Albuquerque, NM" at bounding box center [540, 47] width 5 height 5
checkbox input "false"
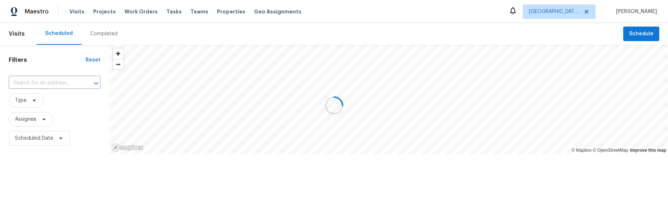
click at [487, 20] on div at bounding box center [334, 105] width 668 height 211
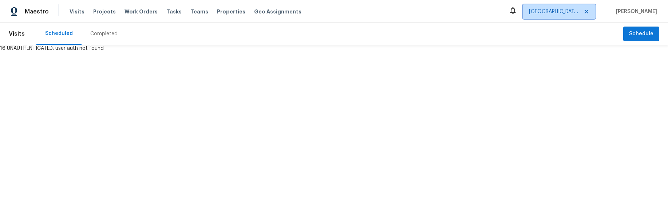
drag, startPoint x: 571, startPoint y: 13, endPoint x: 572, endPoint y: 17, distance: 3.8
click at [571, 13] on span "Central California, CA" at bounding box center [554, 11] width 50 height 7
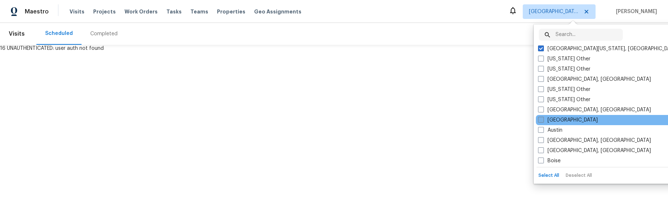
drag, startPoint x: 541, startPoint y: 128, endPoint x: 544, endPoint y: 116, distance: 11.6
click at [541, 128] on span at bounding box center [541, 130] width 6 height 6
click at [541, 128] on input "Austin" at bounding box center [540, 129] width 5 height 5
checkbox input "true"
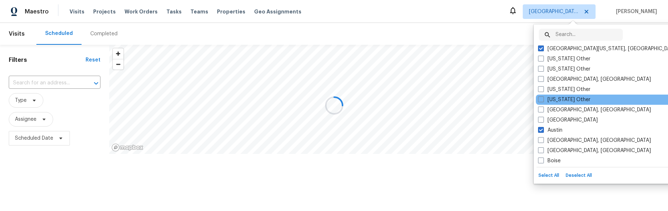
drag, startPoint x: 545, startPoint y: 114, endPoint x: 544, endPoint y: 103, distance: 10.9
click at [545, 114] on div "Asheville, NC" at bounding box center [609, 110] width 147 height 10
click at [545, 95] on div "Arkansas Other" at bounding box center [609, 100] width 147 height 10
click at [542, 99] on span at bounding box center [541, 99] width 6 height 6
click at [542, 99] on input "Arkansas Other" at bounding box center [540, 98] width 5 height 5
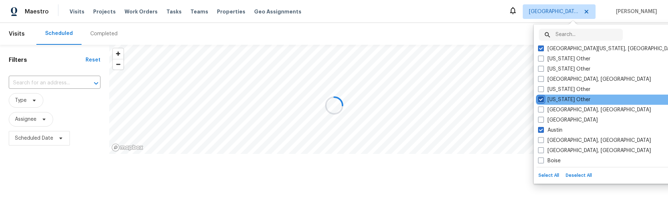
checkbox input "true"
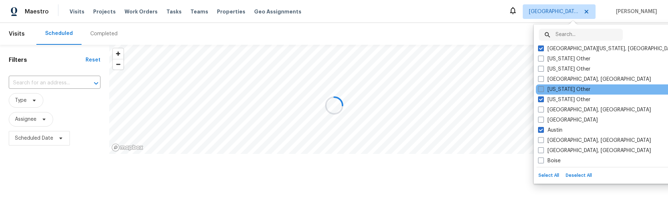
click at [541, 86] on span at bounding box center [541, 89] width 6 height 6
click at [541, 86] on input "[US_STATE] Other" at bounding box center [540, 88] width 5 height 5
checkbox input "true"
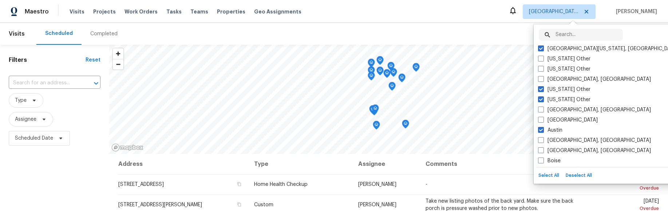
click at [509, 14] on div "Maestro Visits Projects Work Orders Tasks Teams Properties Geo Assignments Cent…" at bounding box center [334, 11] width 668 height 23
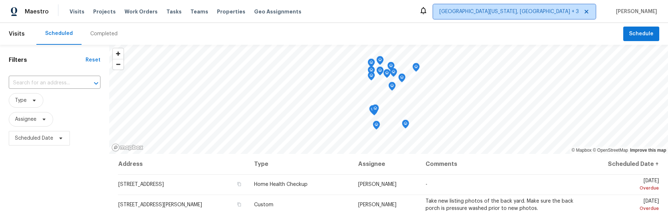
click at [549, 10] on span "[GEOGRAPHIC_DATA][US_STATE], [GEOGRAPHIC_DATA] + 3" at bounding box center [508, 11] width 139 height 7
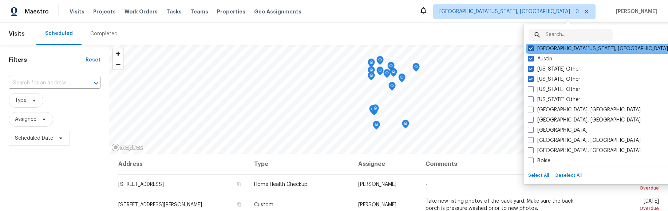
click at [531, 47] on span at bounding box center [531, 48] width 6 height 6
click at [531, 47] on input "[GEOGRAPHIC_DATA][US_STATE], [GEOGRAPHIC_DATA]" at bounding box center [530, 47] width 5 height 5
checkbox input "false"
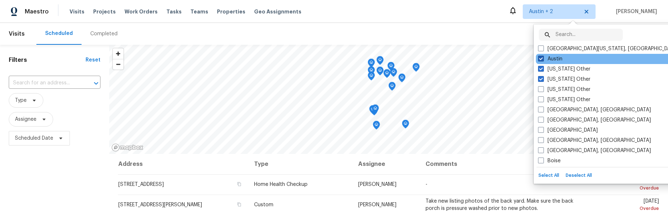
click at [540, 61] on span at bounding box center [541, 59] width 6 height 6
click at [540, 60] on input "Austin" at bounding box center [540, 57] width 5 height 5
checkbox input "false"
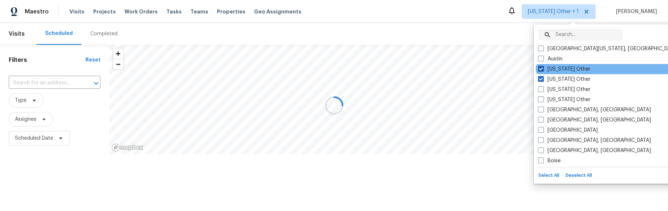
click at [542, 68] on span at bounding box center [541, 69] width 6 height 6
click at [542, 68] on input "[US_STATE] Other" at bounding box center [540, 67] width 5 height 5
checkbox input "false"
